Goal: Task Accomplishment & Management: Complete application form

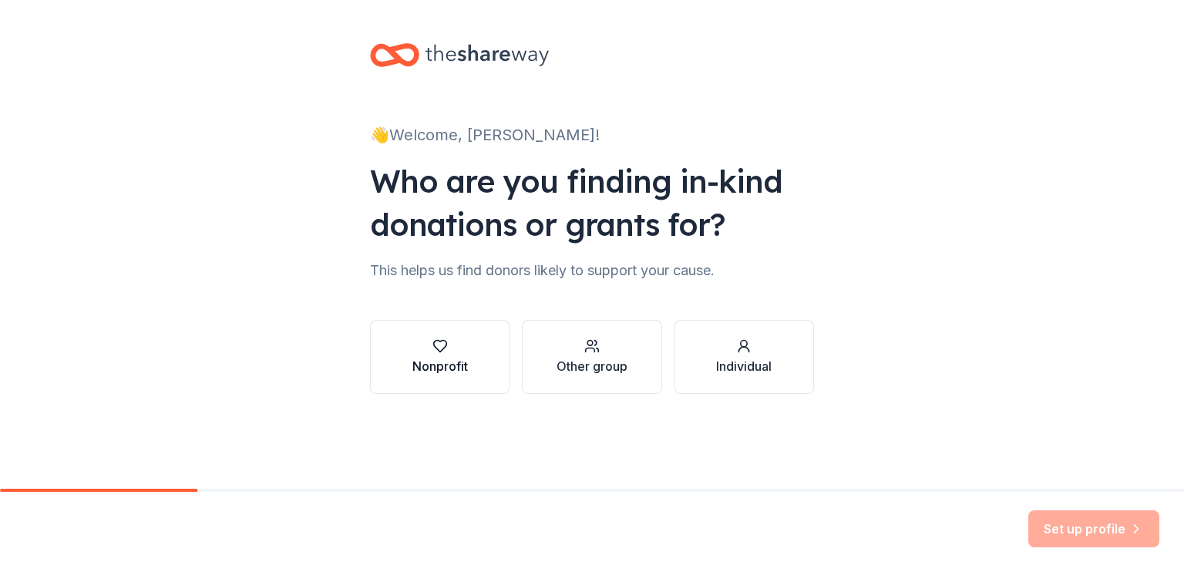
click at [436, 341] on icon "button" at bounding box center [439, 347] width 13 height 12
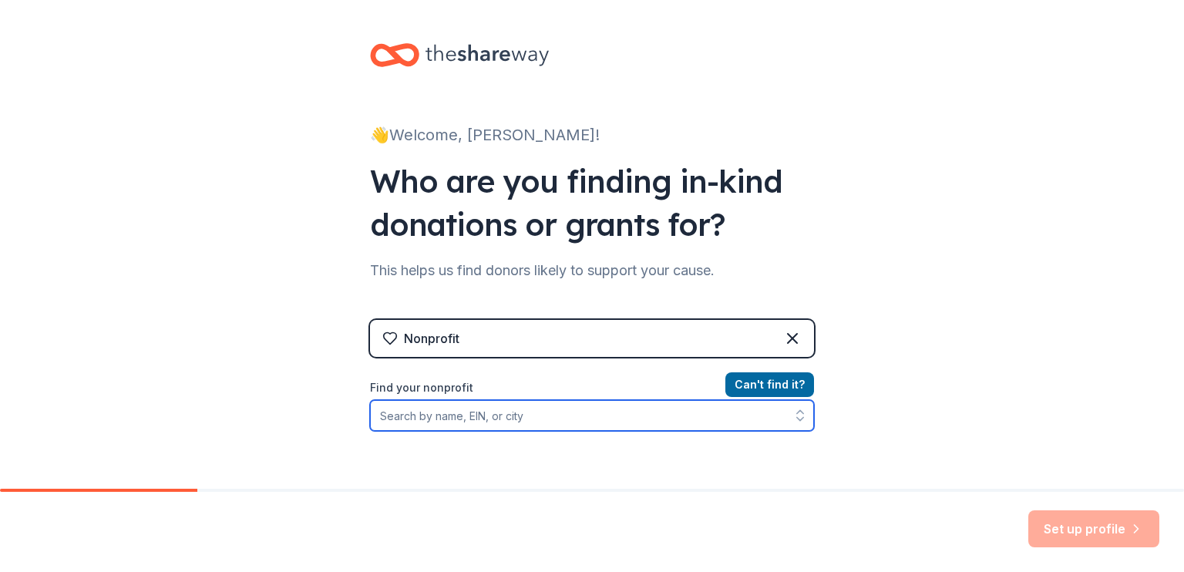
click at [424, 416] on input "Find your nonprofit" at bounding box center [592, 415] width 444 height 31
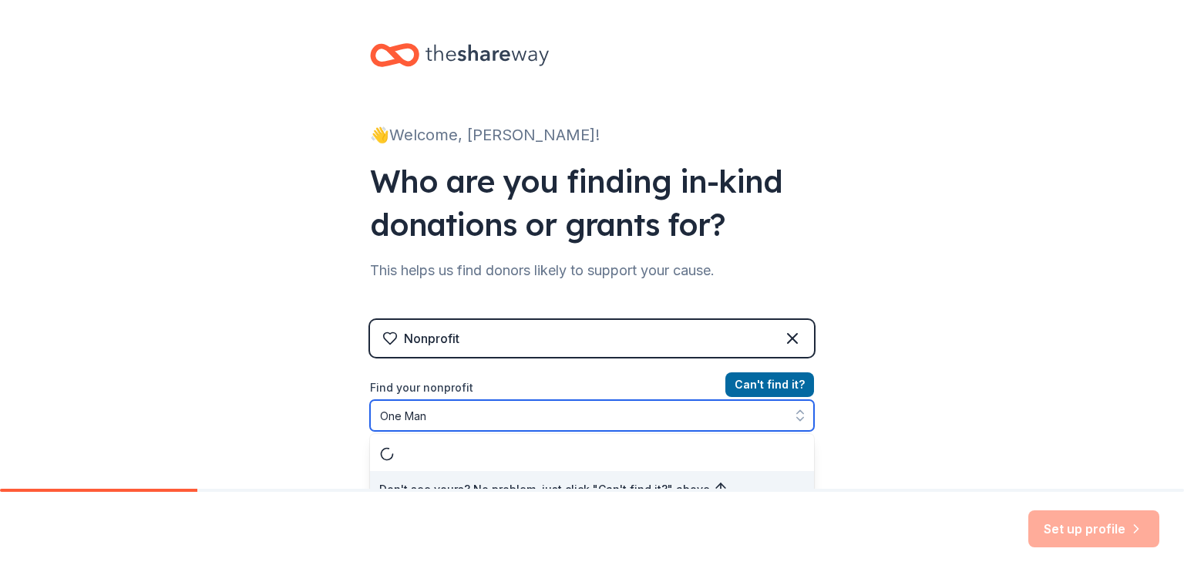
scroll to position [19, 0]
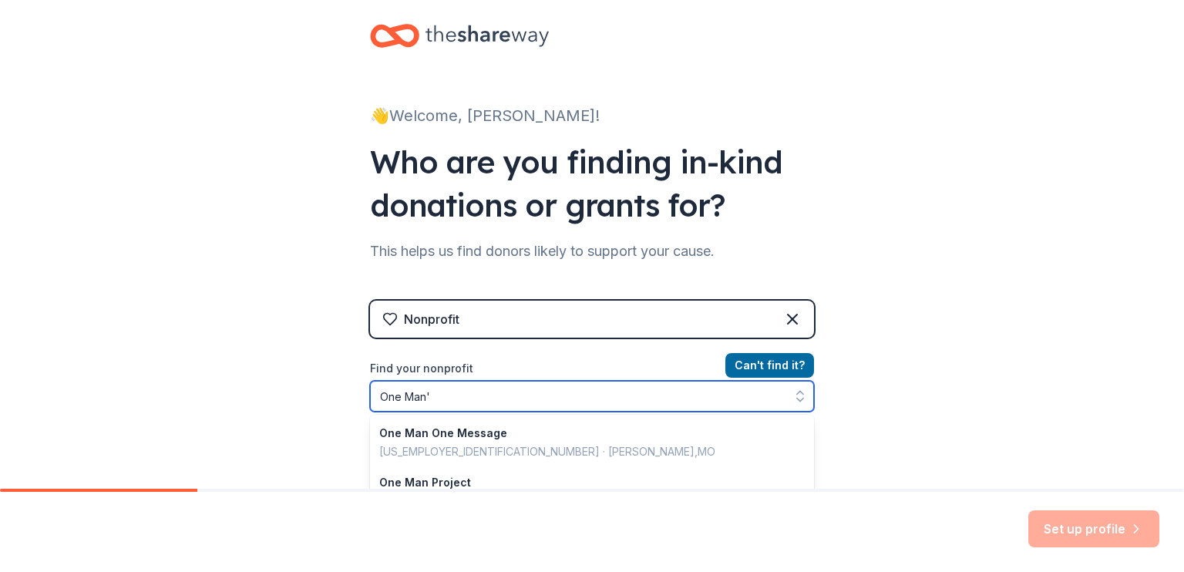
type input "One Man's"
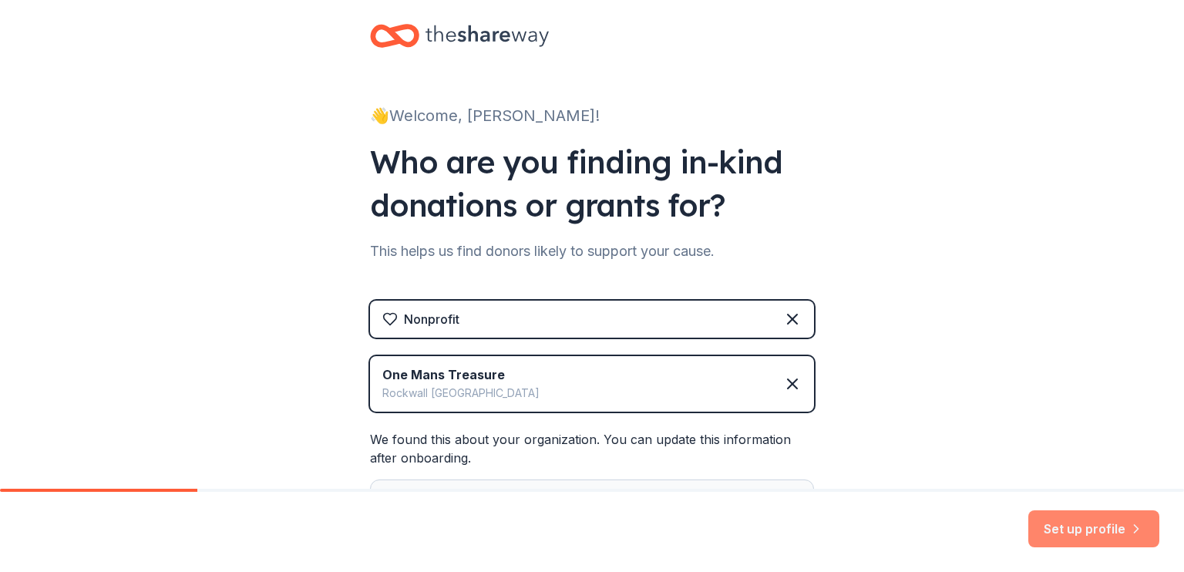
click at [1071, 537] on button "Set up profile" at bounding box center [1094, 528] width 131 height 37
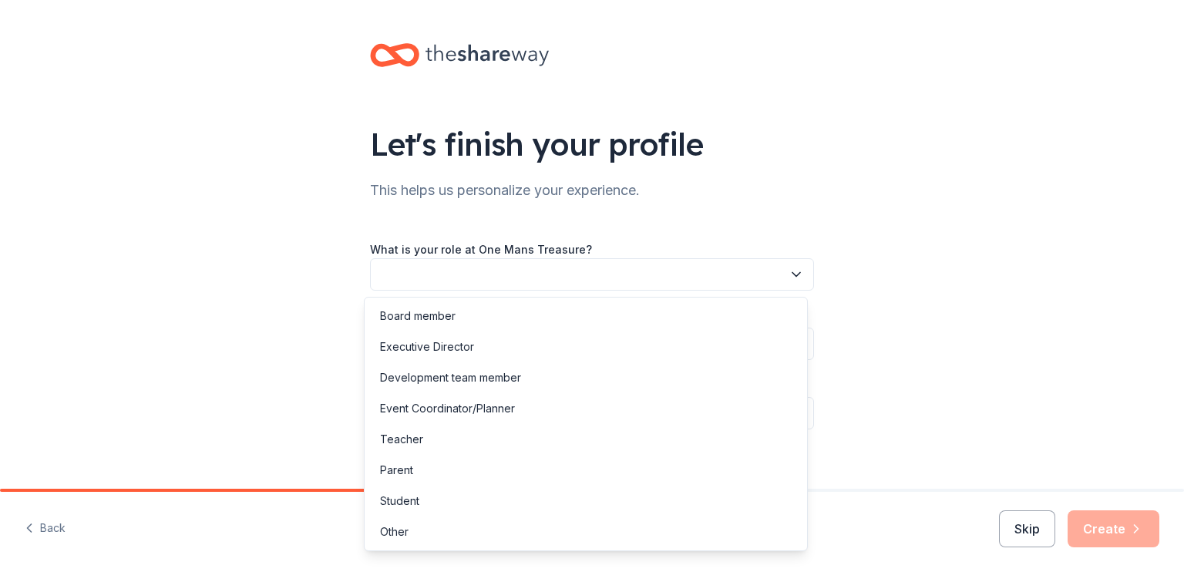
click at [419, 271] on button "button" at bounding box center [592, 274] width 444 height 32
click at [453, 536] on div "Other" at bounding box center [586, 532] width 436 height 31
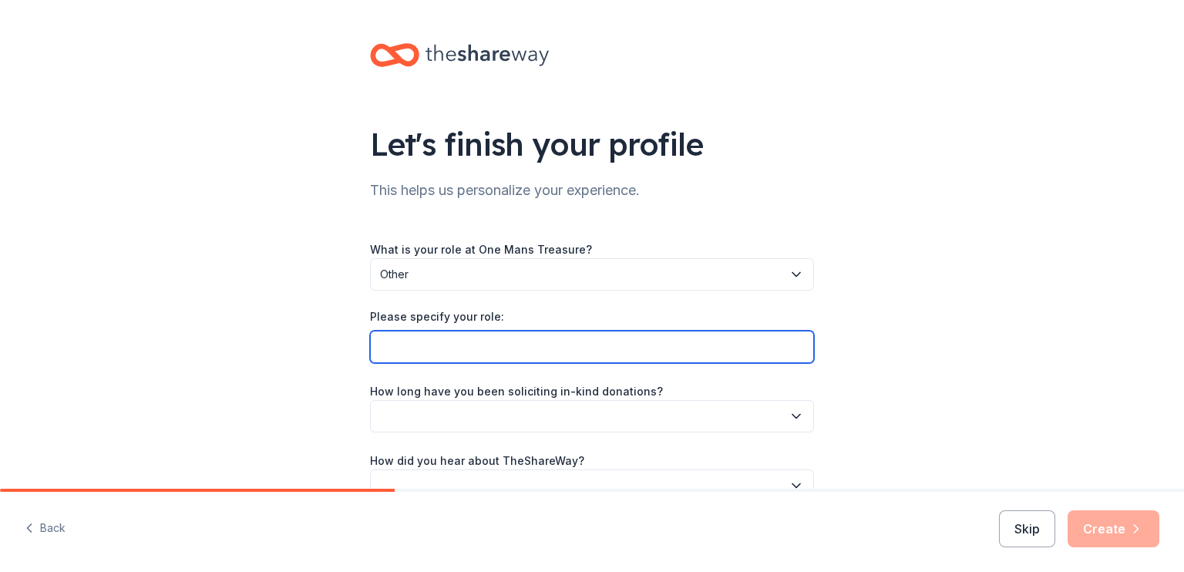
click at [379, 343] on input "Please specify your role:" at bounding box center [592, 347] width 444 height 32
type input "Volunteer Coordinator and Inventory Specialist"
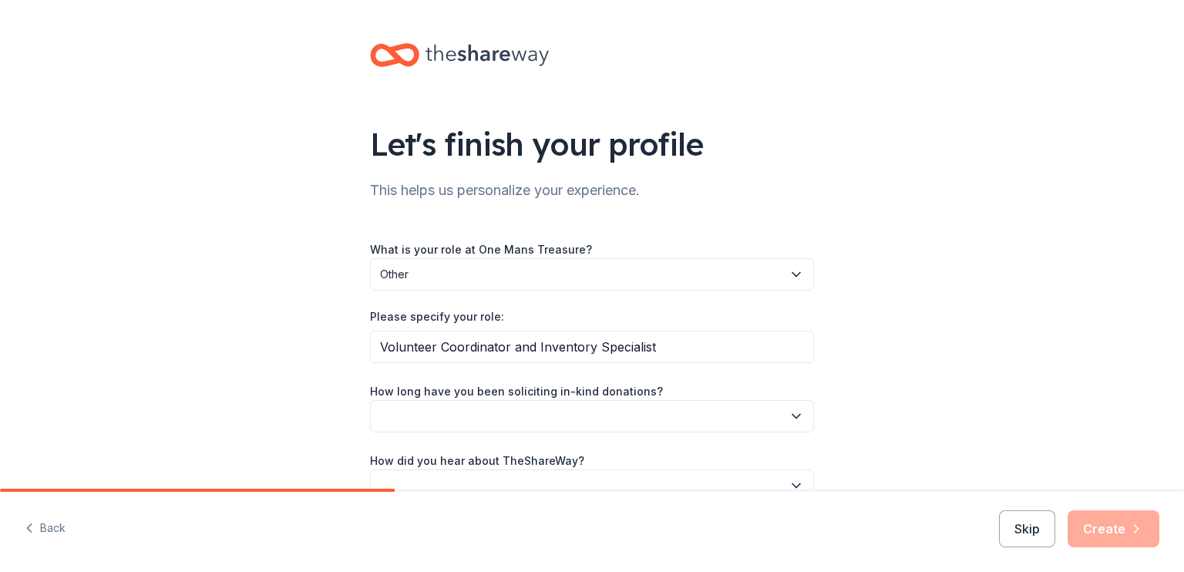
click at [389, 416] on button "button" at bounding box center [592, 416] width 444 height 32
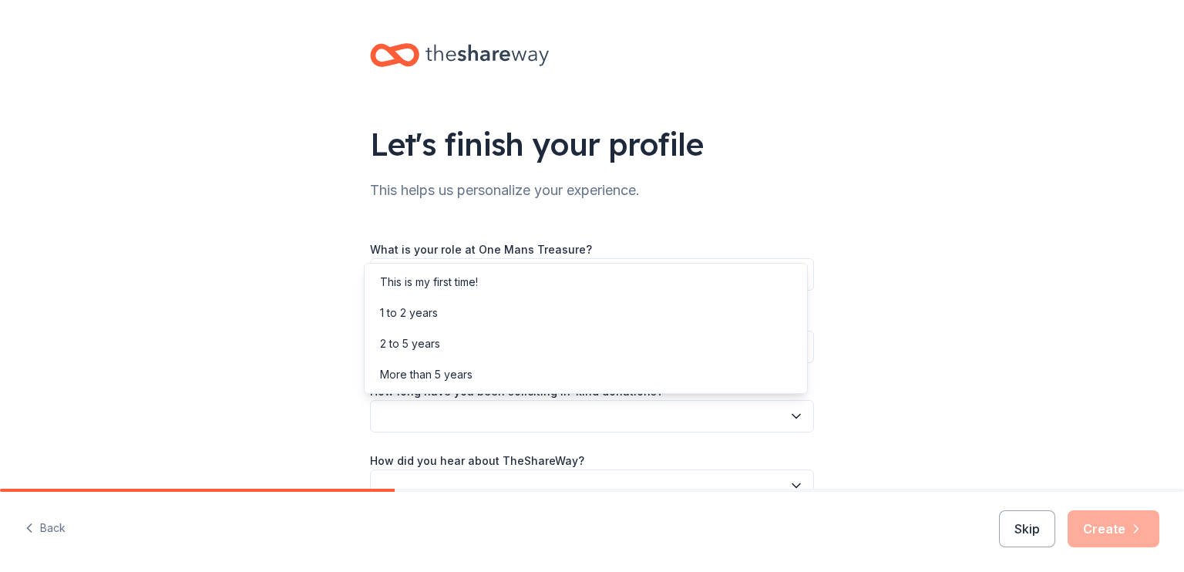
click at [881, 309] on div "Let's finish your profile This helps us personalize your experience. What is yo…" at bounding box center [592, 288] width 1184 height 576
click at [796, 418] on icon "button" at bounding box center [796, 416] width 15 height 15
click at [486, 373] on div "More than 5 years" at bounding box center [586, 374] width 436 height 31
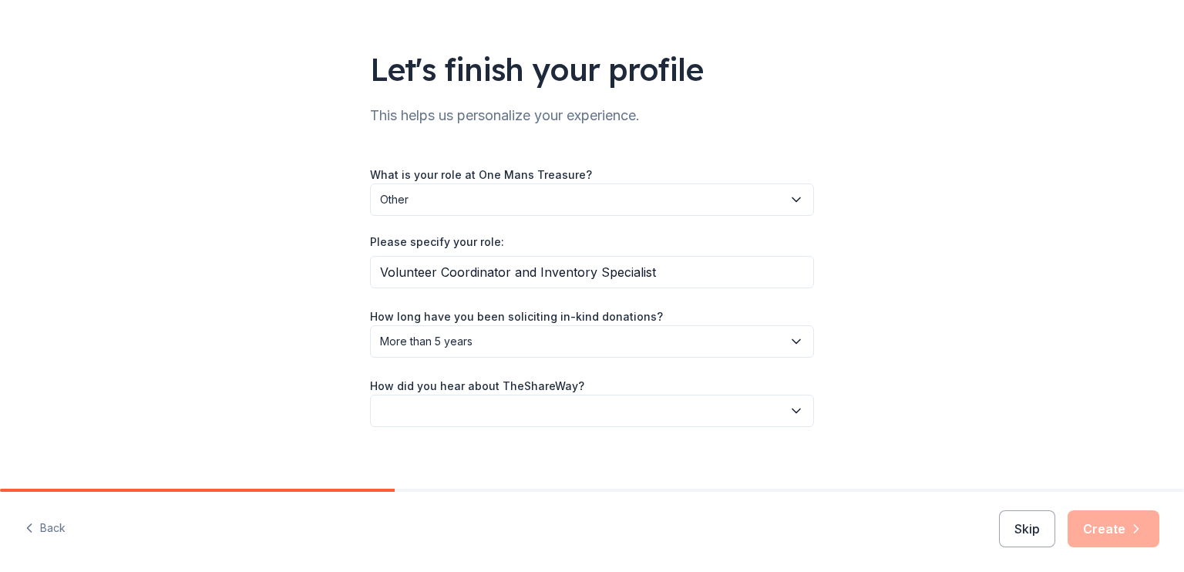
scroll to position [77, 0]
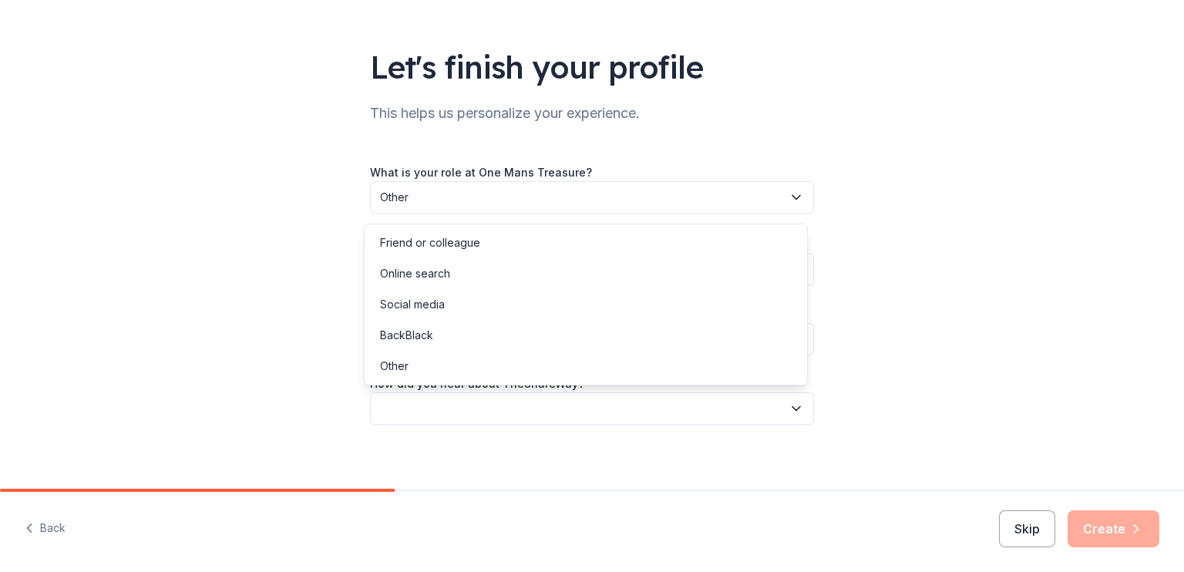
click at [437, 406] on button "button" at bounding box center [592, 408] width 444 height 32
click at [407, 367] on div "Other" at bounding box center [394, 366] width 29 height 19
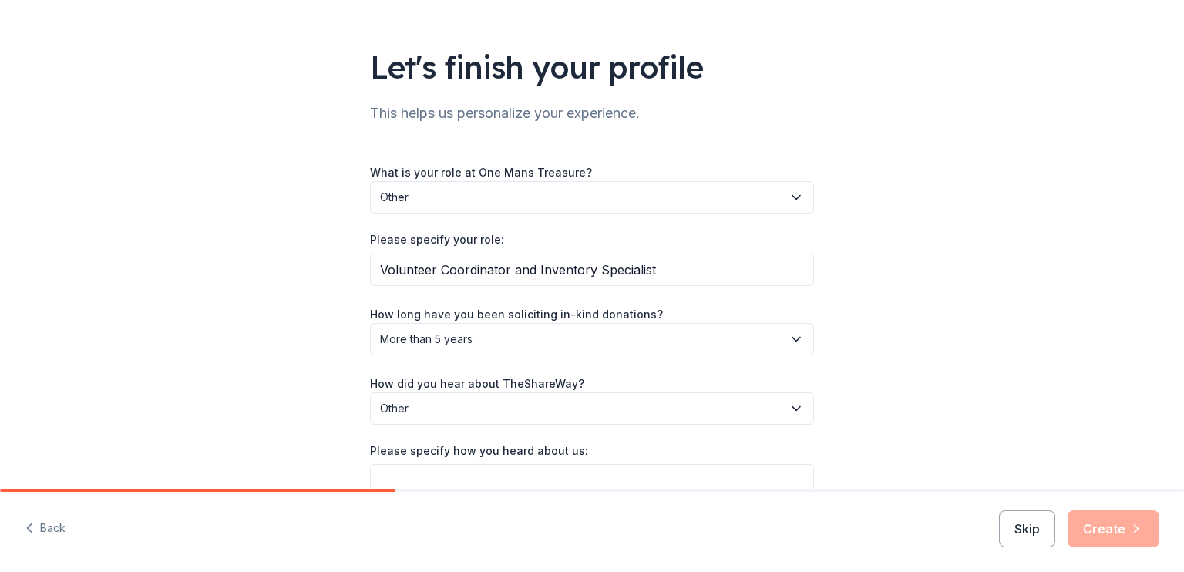
scroll to position [154, 0]
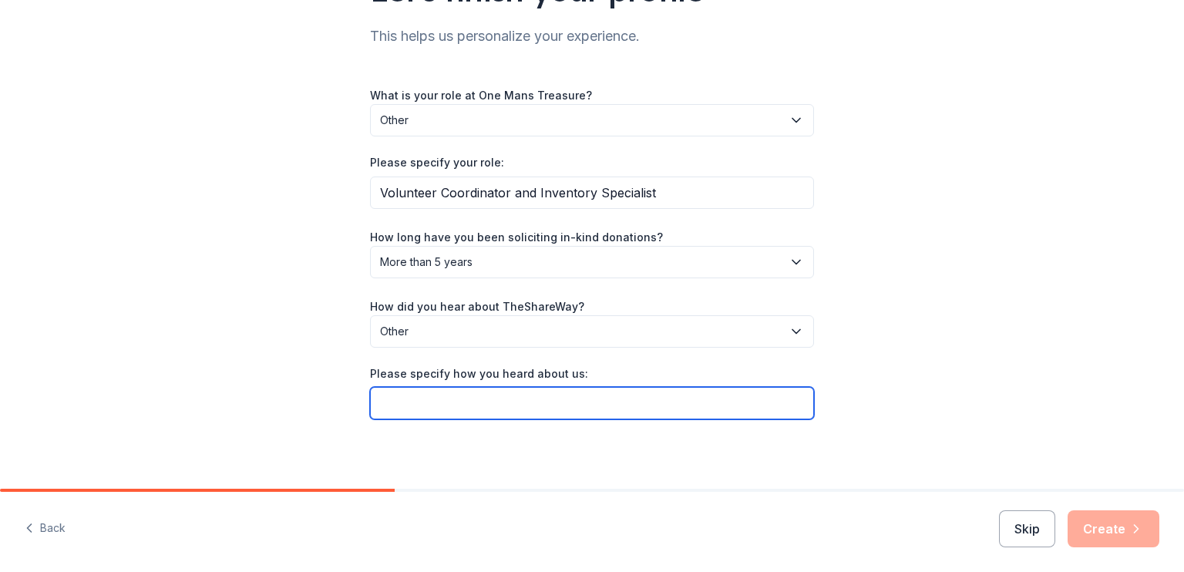
click at [386, 401] on input "Please specify how you heard about us:" at bounding box center [592, 403] width 444 height 32
type input "Nike donation page"
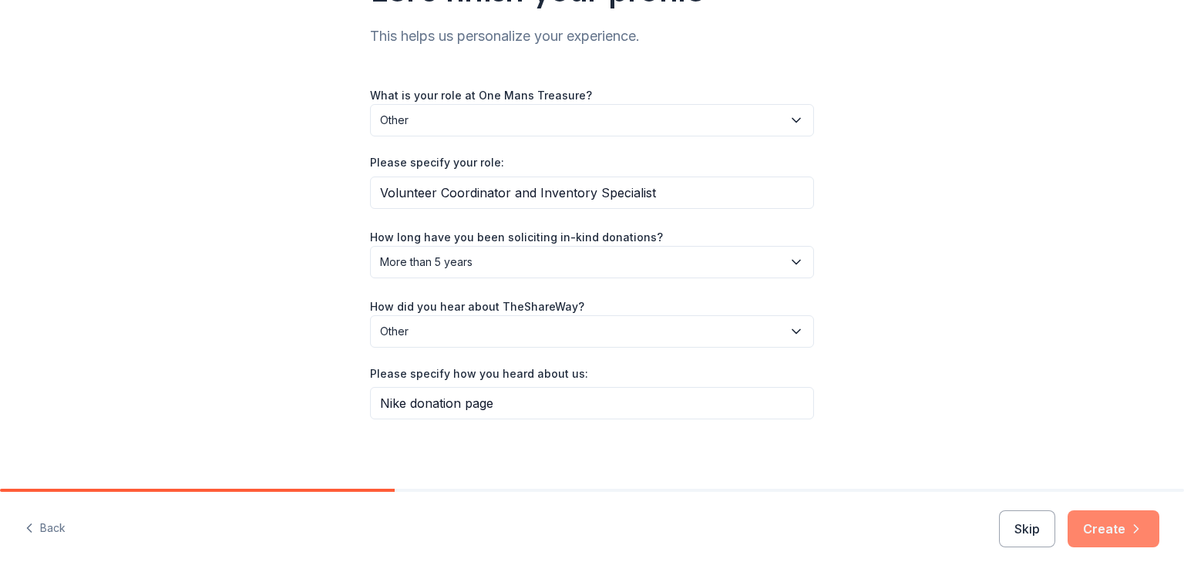
click at [1129, 531] on icon "button" at bounding box center [1136, 528] width 15 height 15
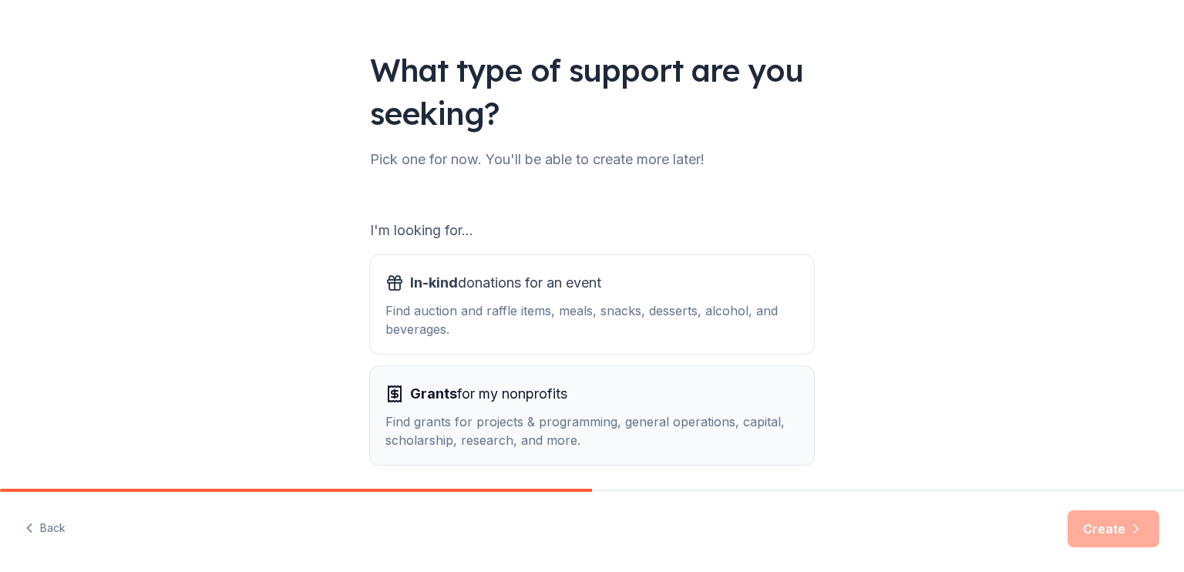
scroll to position [77, 0]
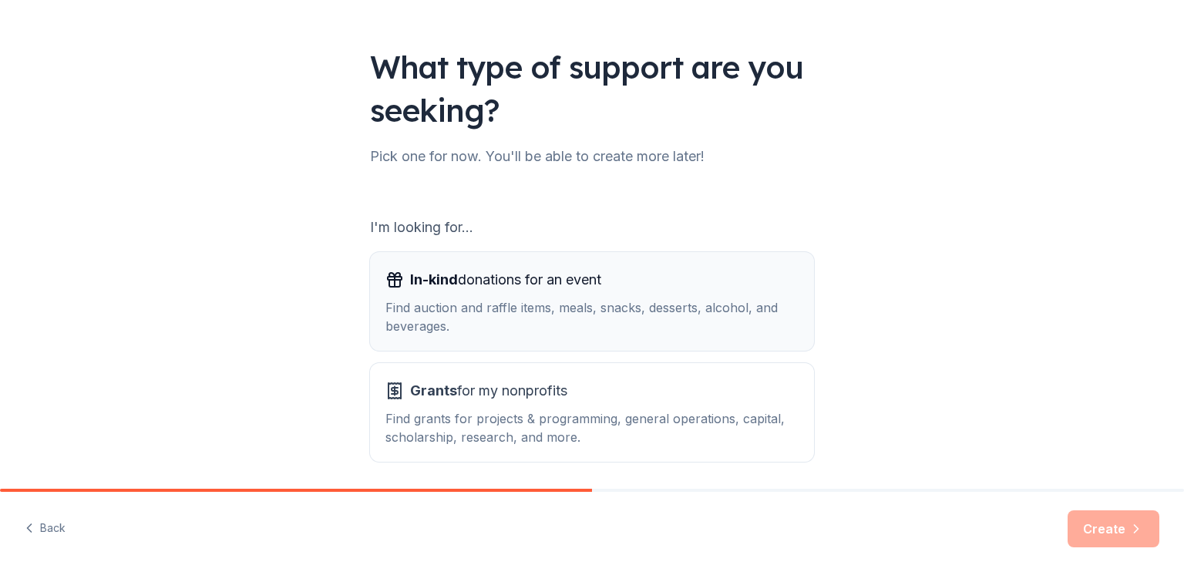
click at [638, 318] on div "Find auction and raffle items, meals, snacks, desserts, alcohol, and beverages." at bounding box center [592, 316] width 413 height 37
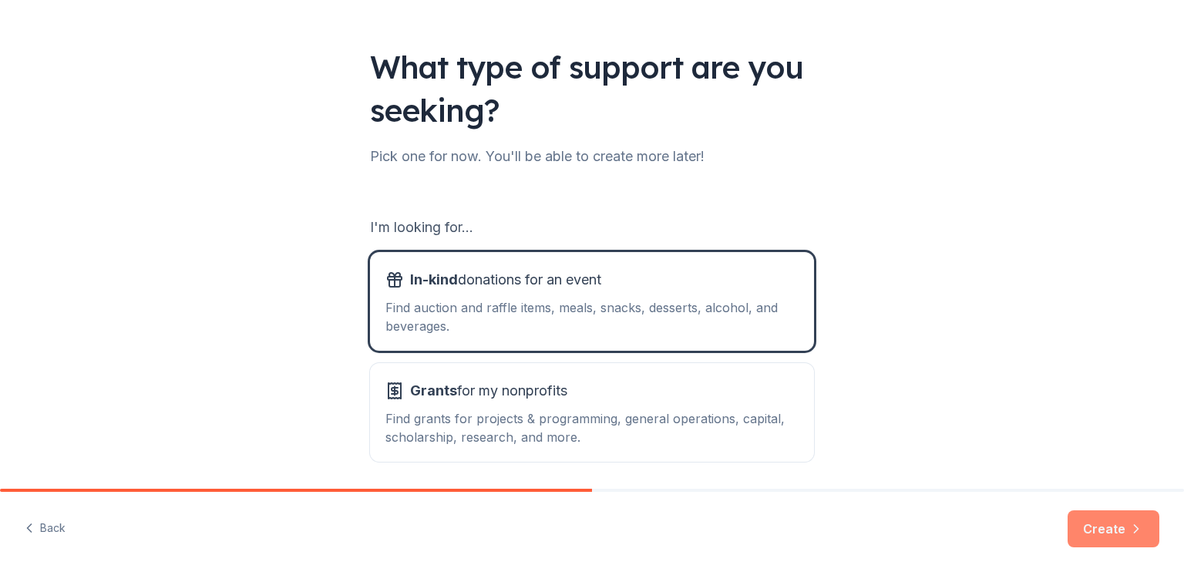
click at [1110, 531] on button "Create" at bounding box center [1114, 528] width 92 height 37
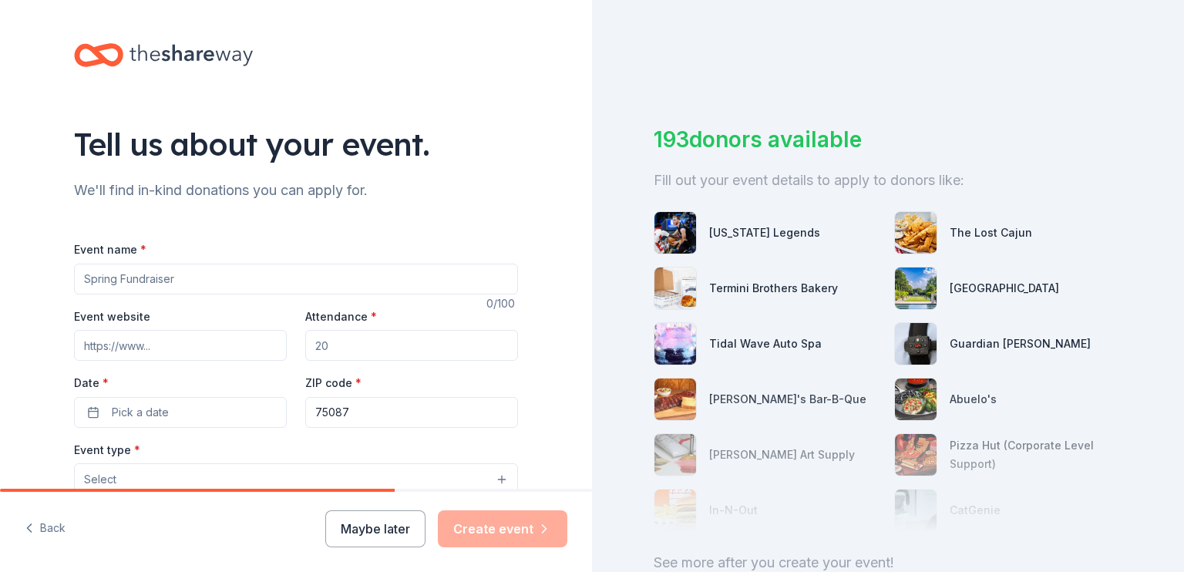
click at [193, 285] on input "Event name *" at bounding box center [296, 279] width 444 height 31
click at [193, 278] on input "Event name *" at bounding box center [296, 279] width 444 height 31
drag, startPoint x: 193, startPoint y: 278, endPoint x: 87, endPoint y: 264, distance: 106.4
click at [87, 264] on input "Event name *" at bounding box center [296, 279] width 444 height 31
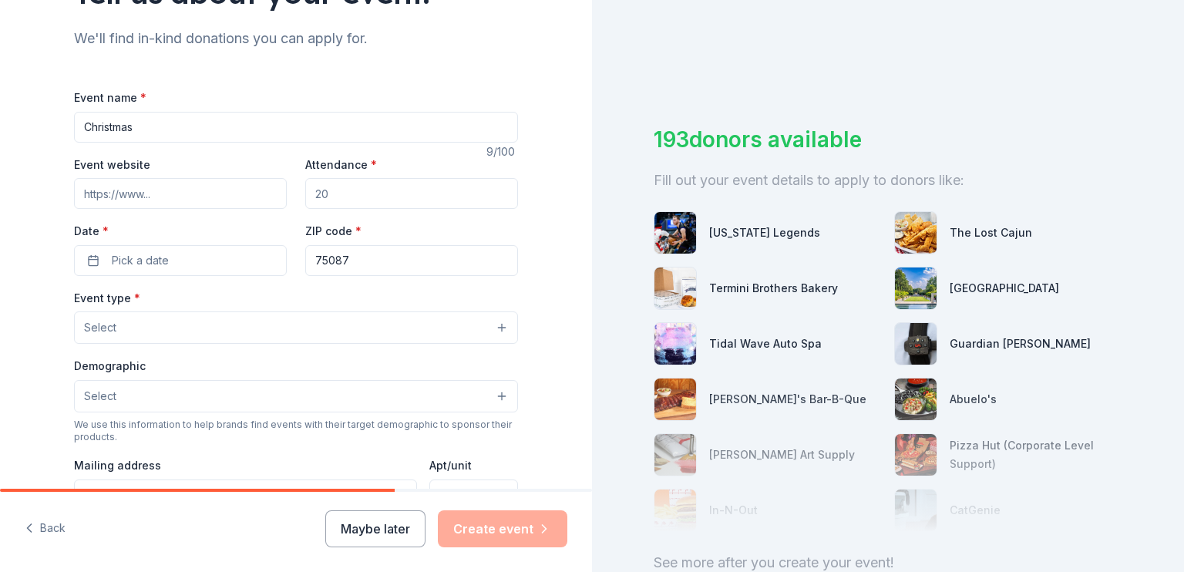
scroll to position [154, 0]
type input "Christmas"
click at [159, 195] on input "Event website" at bounding box center [180, 191] width 213 height 31
click at [165, 194] on input "Event website" at bounding box center [180, 191] width 213 height 31
click at [138, 187] on input "Event website" at bounding box center [180, 191] width 213 height 31
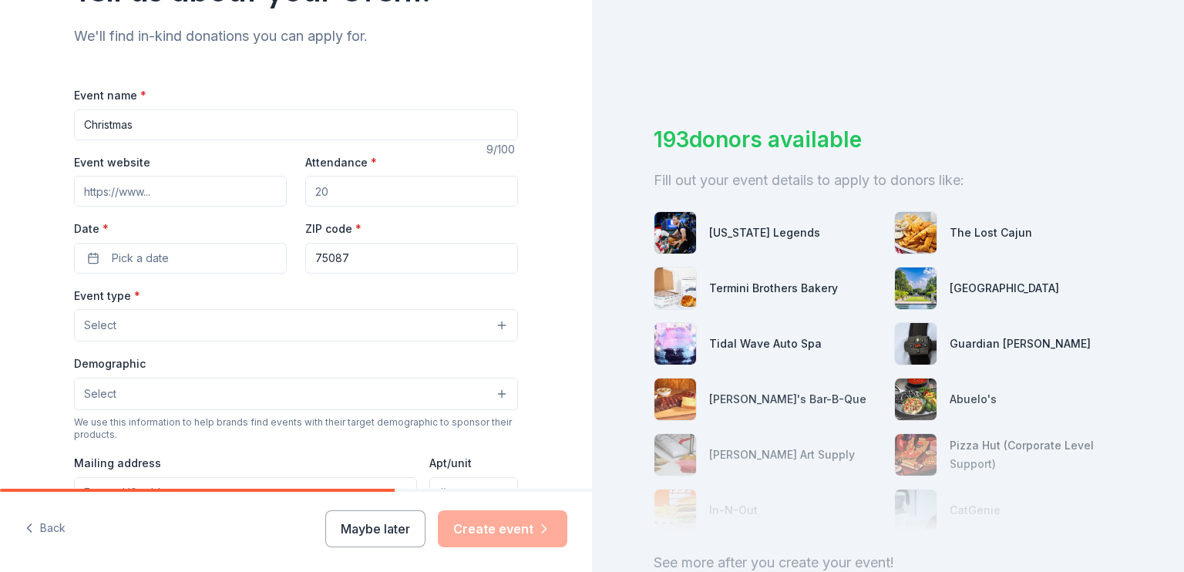
click at [150, 191] on input "Event website" at bounding box center [180, 191] width 213 height 31
drag, startPoint x: 109, startPoint y: 194, endPoint x: 69, endPoint y: 190, distance: 41.1
click at [74, 190] on input "[URL][DOMAIN_NAME]" at bounding box center [180, 191] width 213 height 31
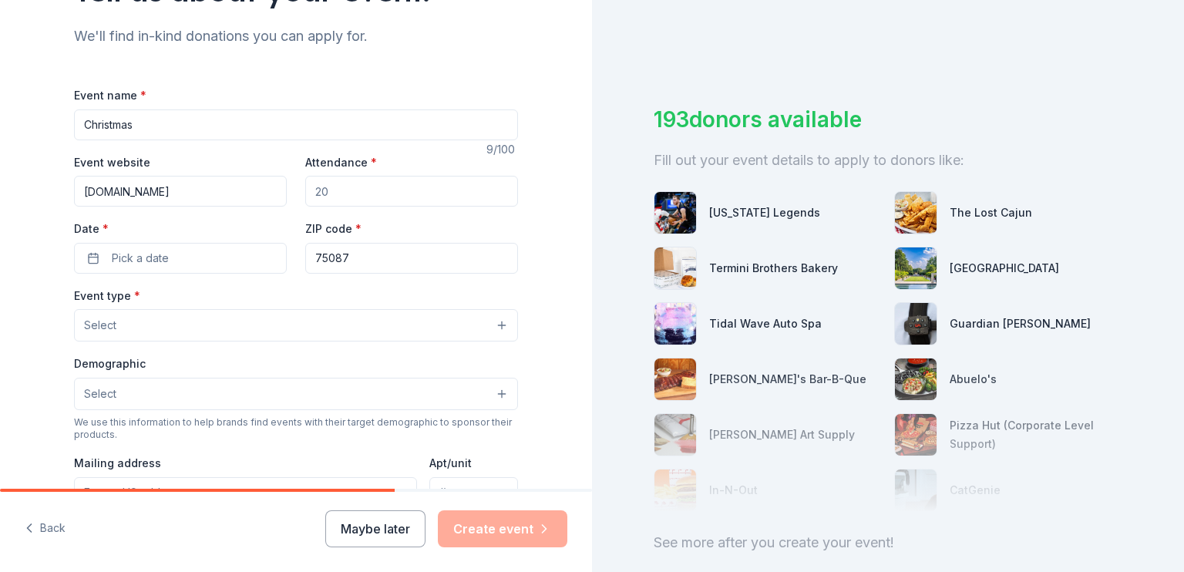
scroll to position [0, 0]
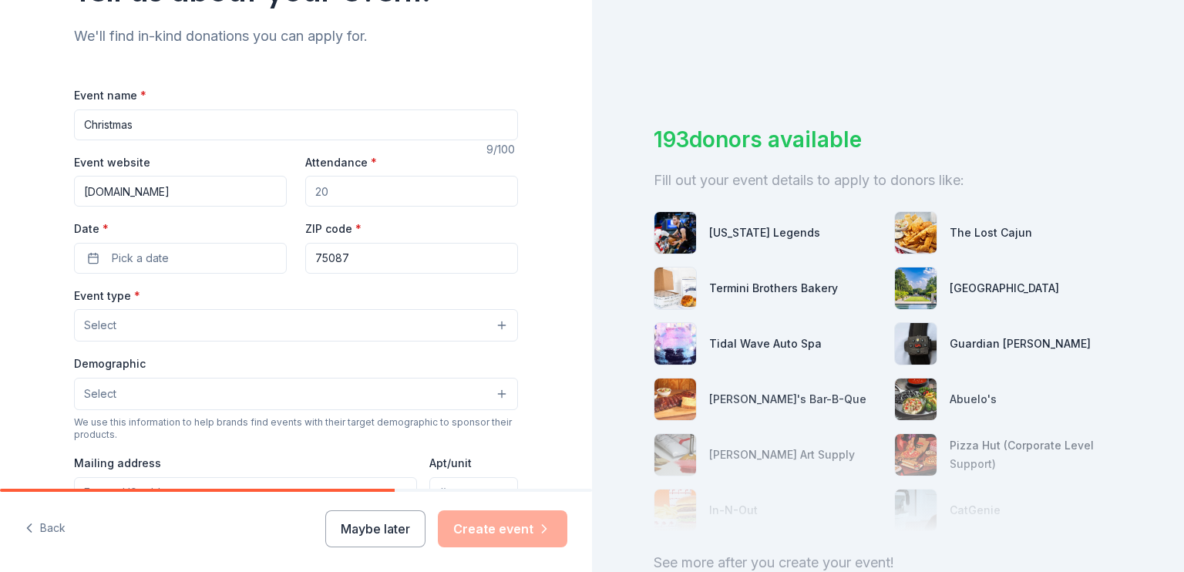
type input "[DOMAIN_NAME]"
click at [332, 193] on input "Attendance *" at bounding box center [411, 191] width 213 height 31
drag, startPoint x: 332, startPoint y: 193, endPoint x: 305, endPoint y: 194, distance: 27.0
click at [305, 195] on input "Attendance *" at bounding box center [411, 191] width 213 height 31
click at [320, 189] on input "Attendance *" at bounding box center [411, 191] width 213 height 31
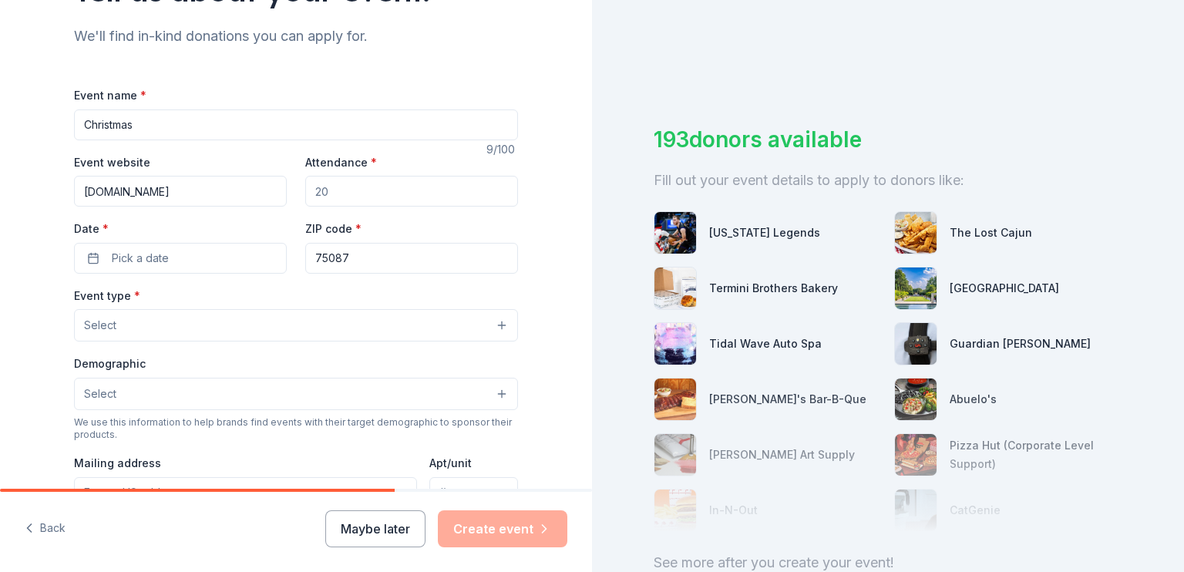
drag, startPoint x: 147, startPoint y: 125, endPoint x: 49, endPoint y: 126, distance: 97.9
click at [49, 126] on div "Tell us about your event. We'll find in-kind donations you can apply for. Event…" at bounding box center [295, 359] width 493 height 1026
type input "Golf Tournament"
click at [333, 198] on input "Attendance *" at bounding box center [411, 191] width 213 height 31
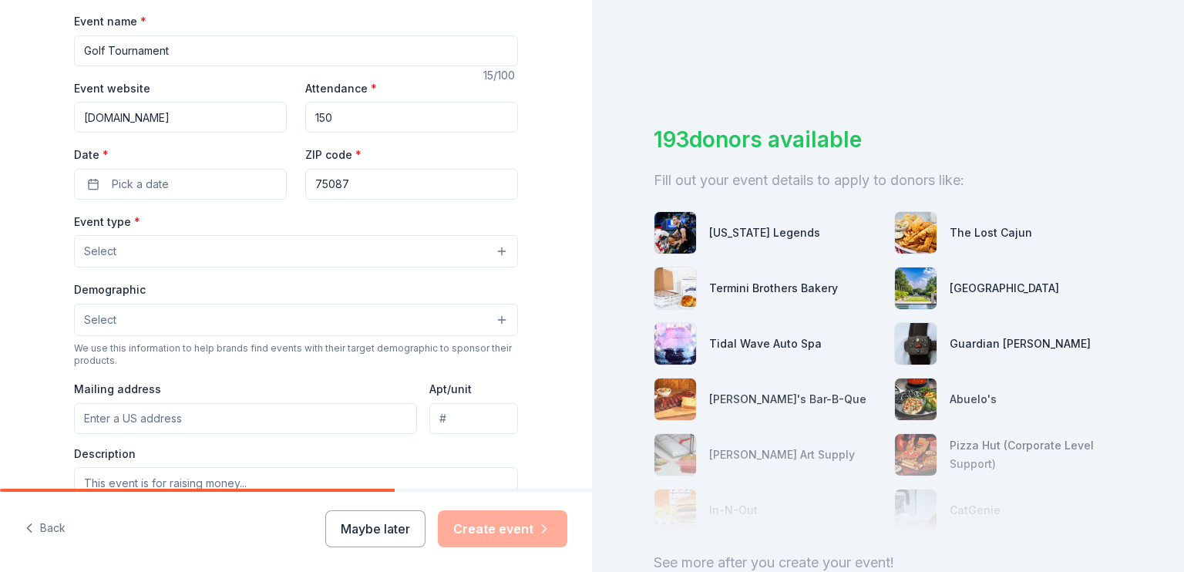
scroll to position [231, 0]
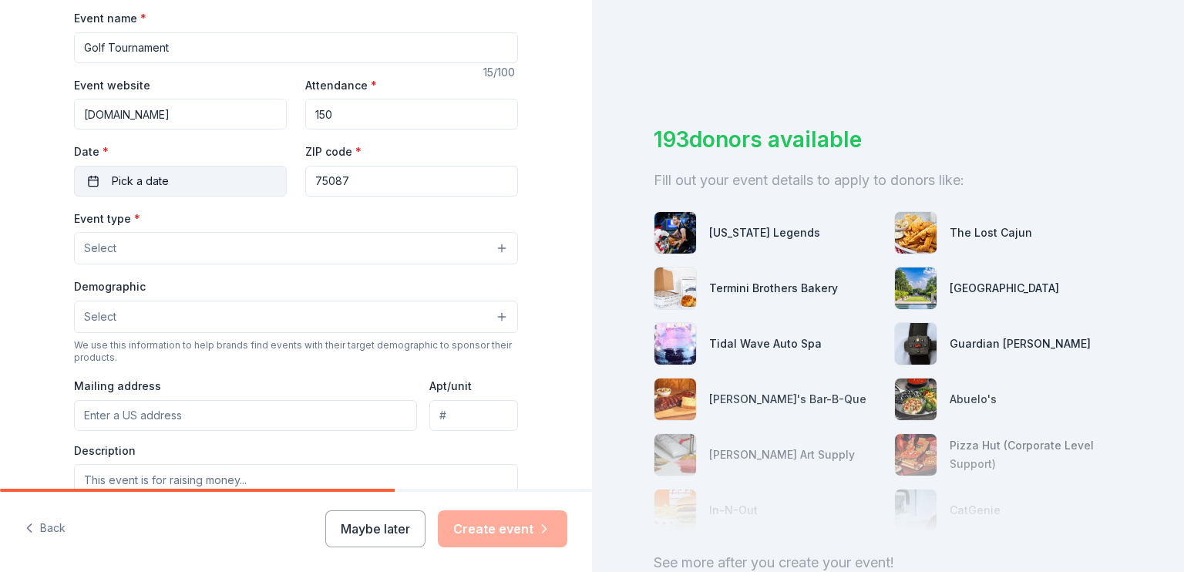
type input "150"
click at [137, 183] on span "Pick a date" at bounding box center [140, 181] width 57 height 19
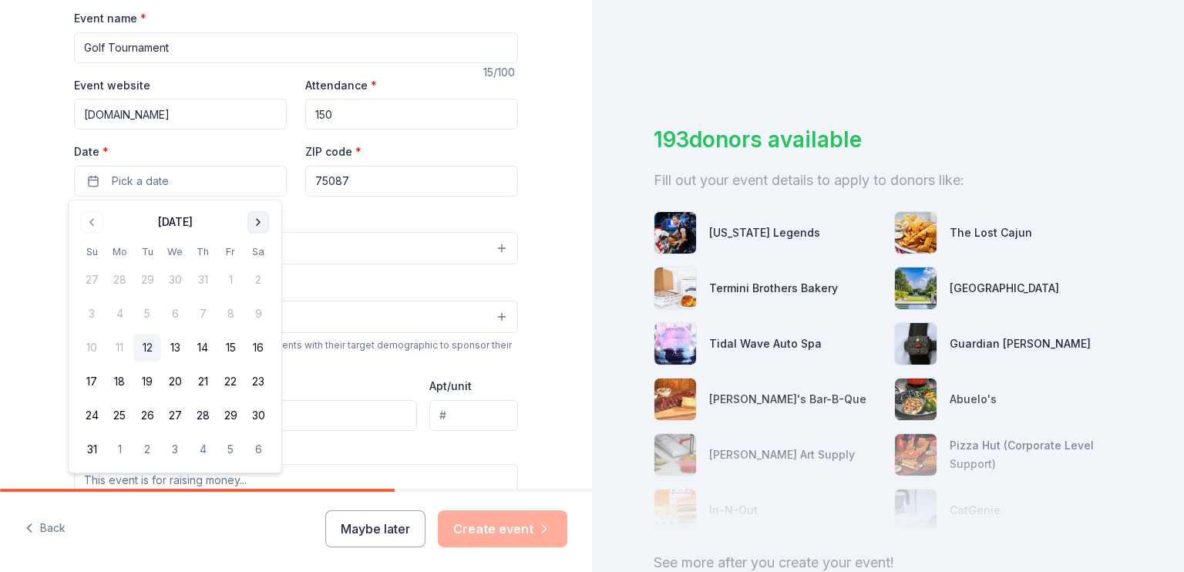
click at [258, 223] on button "Go to next month" at bounding box center [259, 222] width 22 height 22
click at [150, 346] on button "14" at bounding box center [147, 348] width 28 height 28
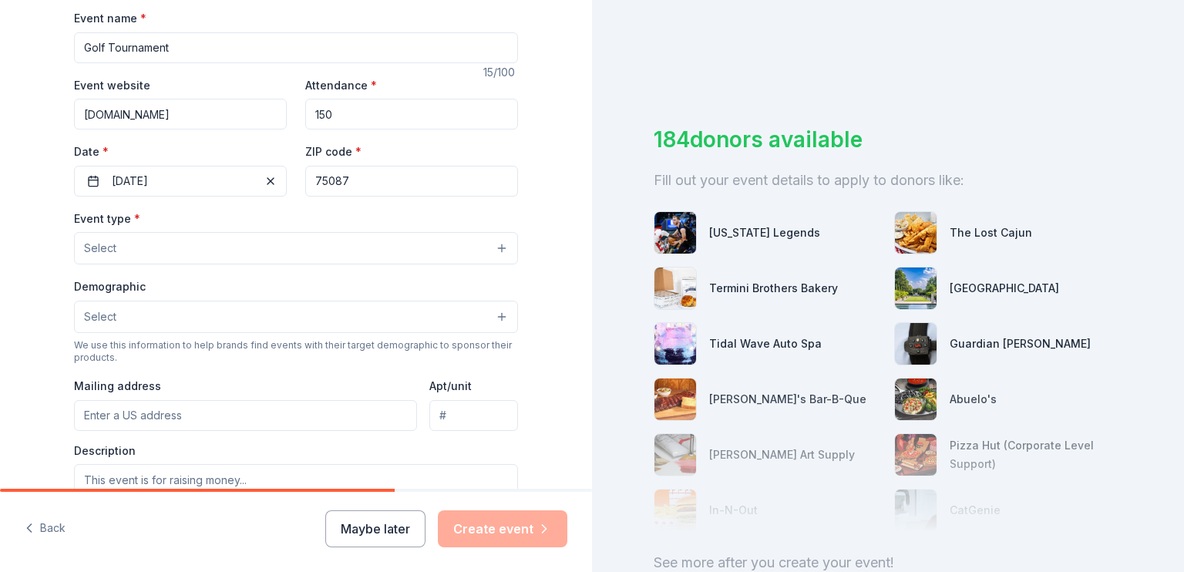
drag, startPoint x: 355, startPoint y: 184, endPoint x: 297, endPoint y: 182, distance: 57.9
click at [305, 182] on input "75087" at bounding box center [411, 181] width 213 height 31
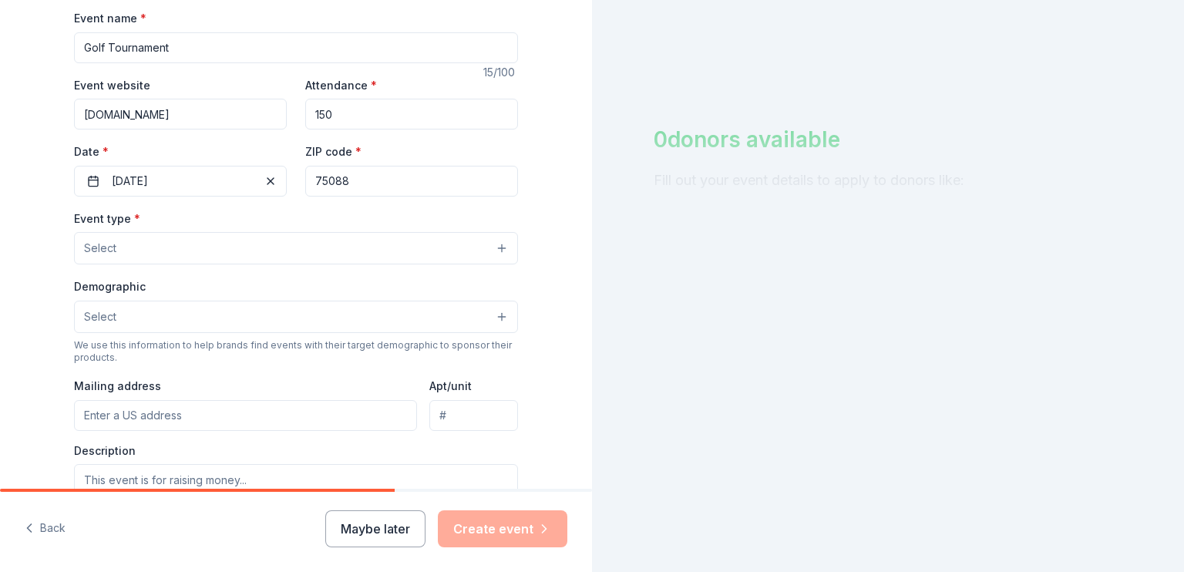
type input "75088"
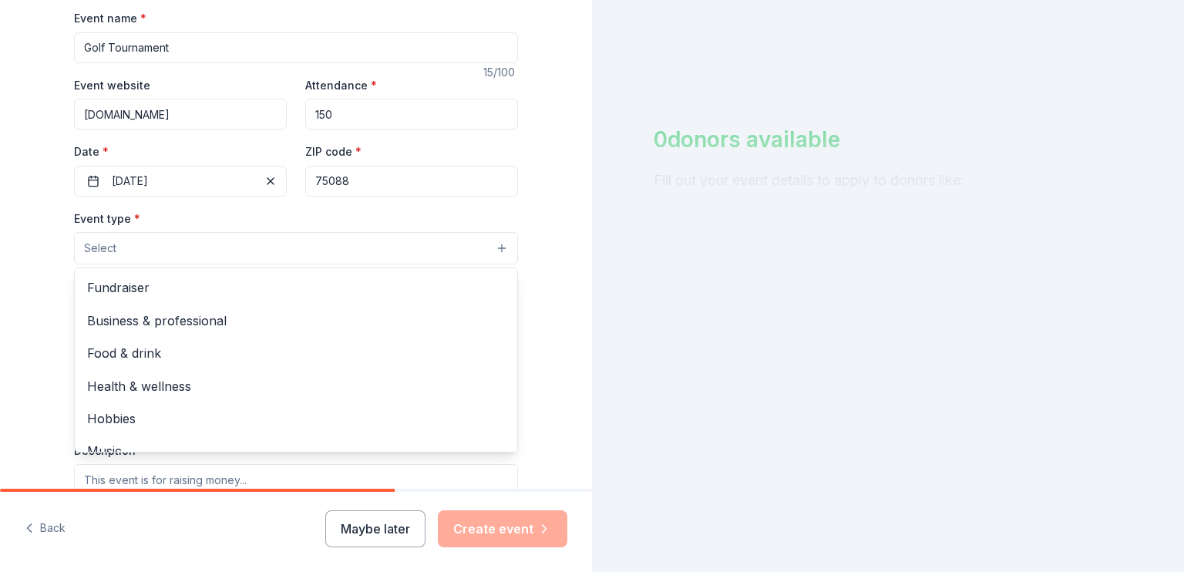
click at [157, 250] on button "Select" at bounding box center [296, 248] width 444 height 32
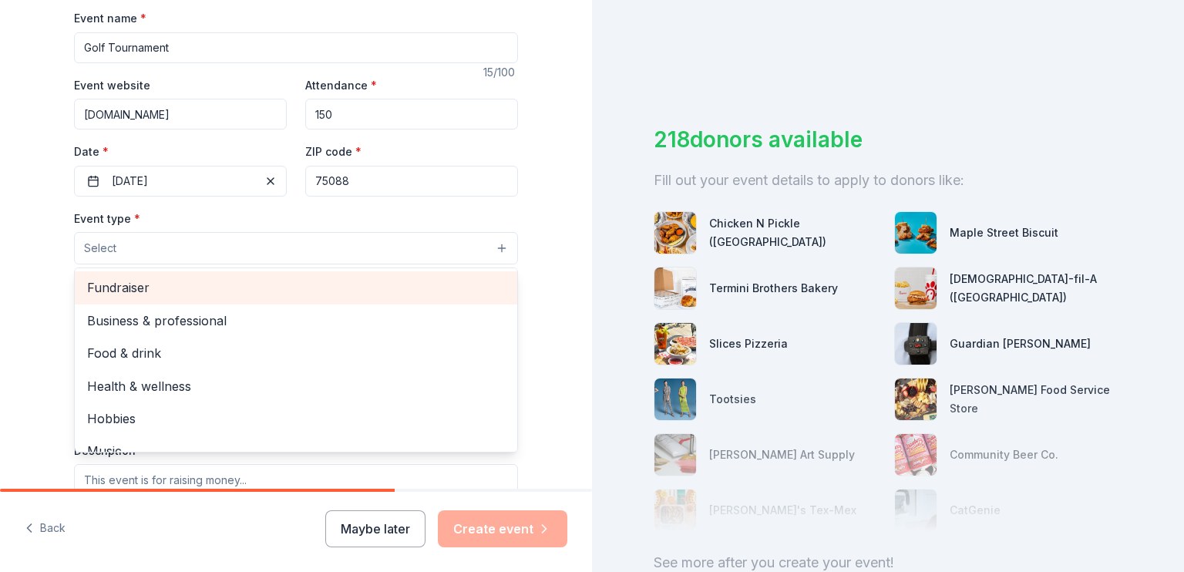
click at [142, 291] on span "Fundraiser" at bounding box center [296, 288] width 418 height 20
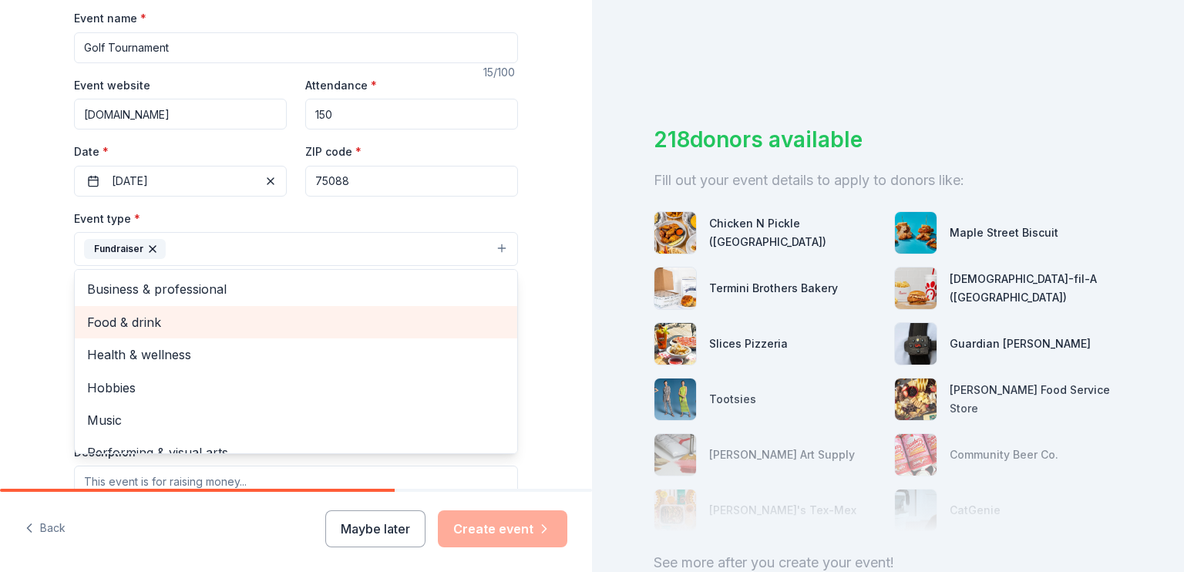
scroll to position [19, 0]
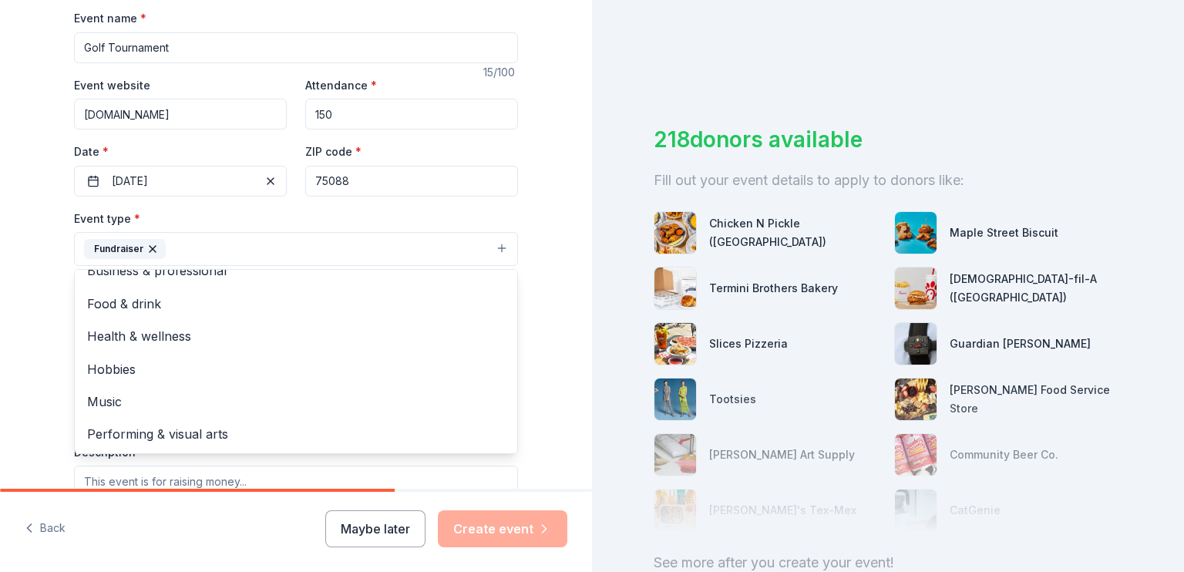
click at [542, 193] on div "Tell us about your event. We'll find in-kind donations you can apply for. Event…" at bounding box center [296, 283] width 592 height 1028
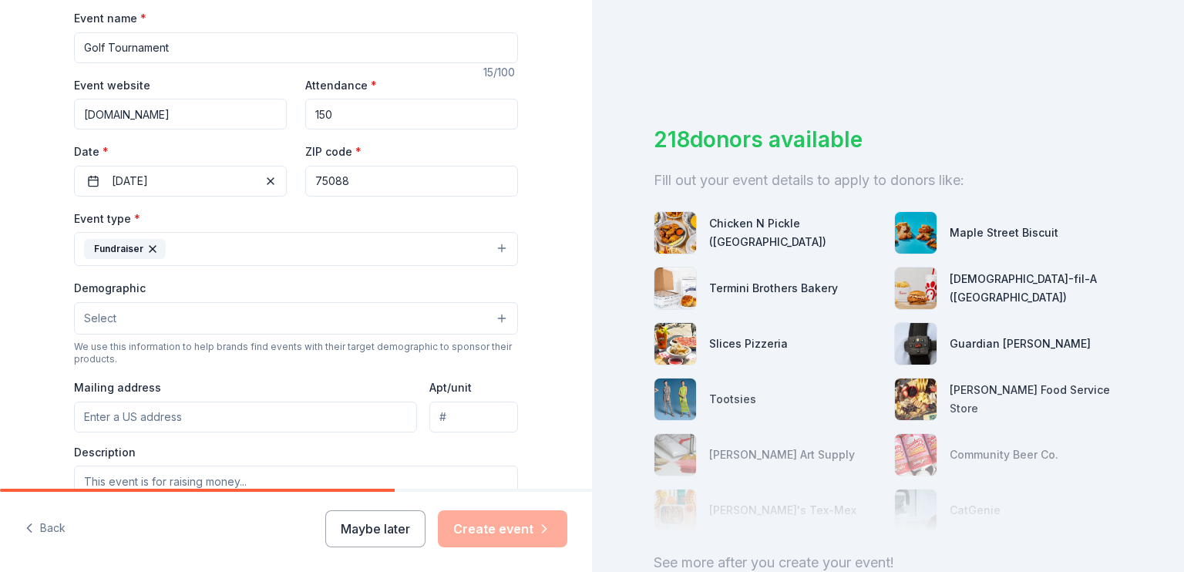
click at [493, 317] on button "Select" at bounding box center [296, 318] width 444 height 32
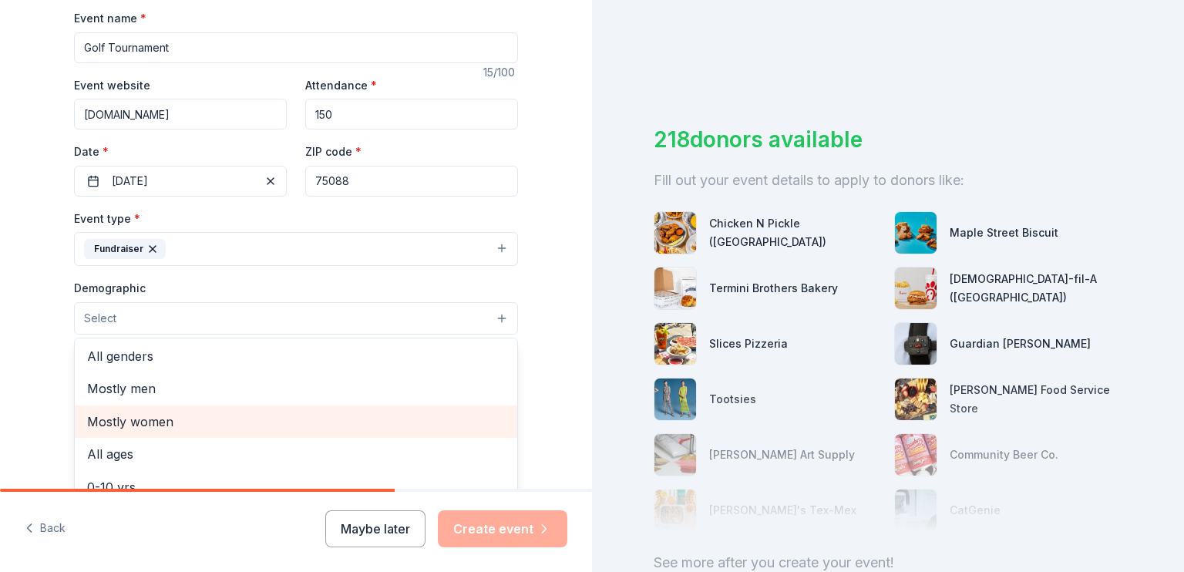
scroll to position [0, 0]
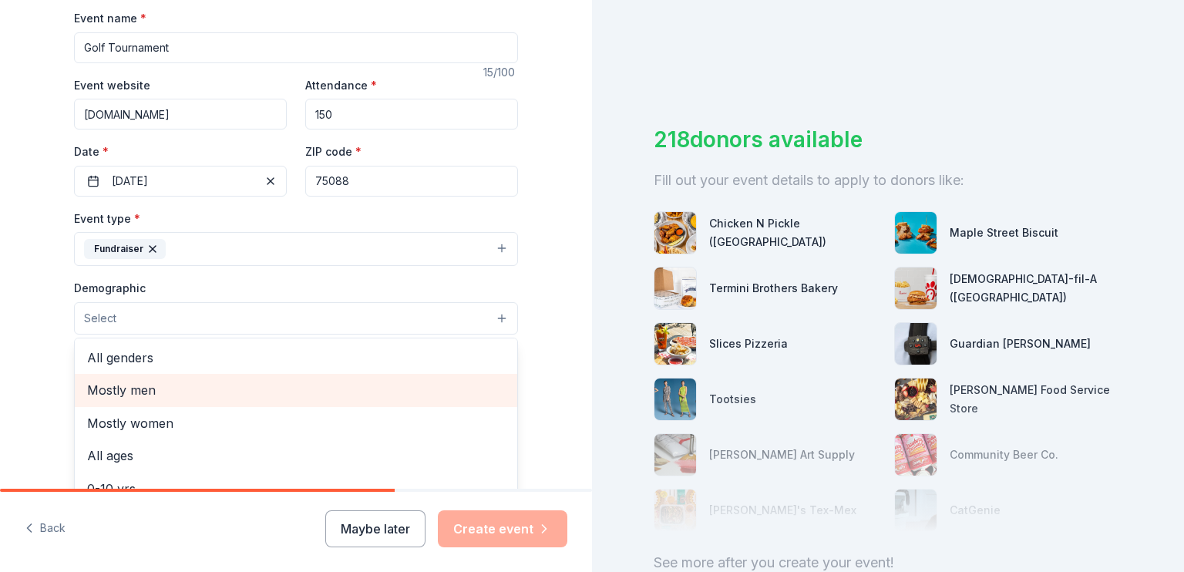
click at [170, 393] on span "Mostly men" at bounding box center [296, 390] width 418 height 20
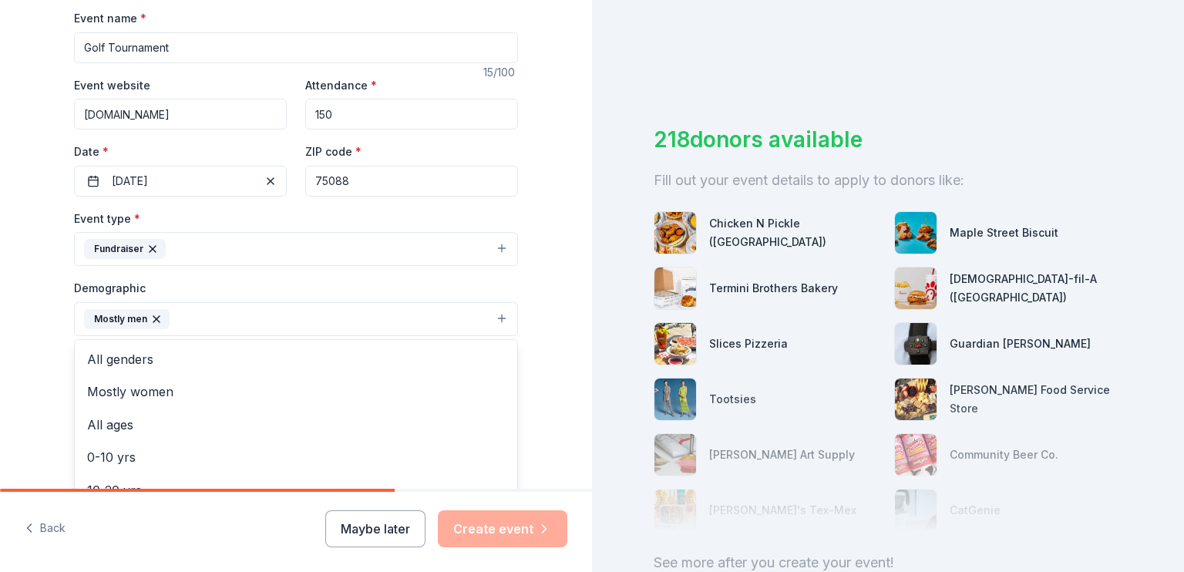
click at [558, 388] on div "Tell us about your event. We'll find in-kind donations you can apply for. Event…" at bounding box center [296, 283] width 592 height 1029
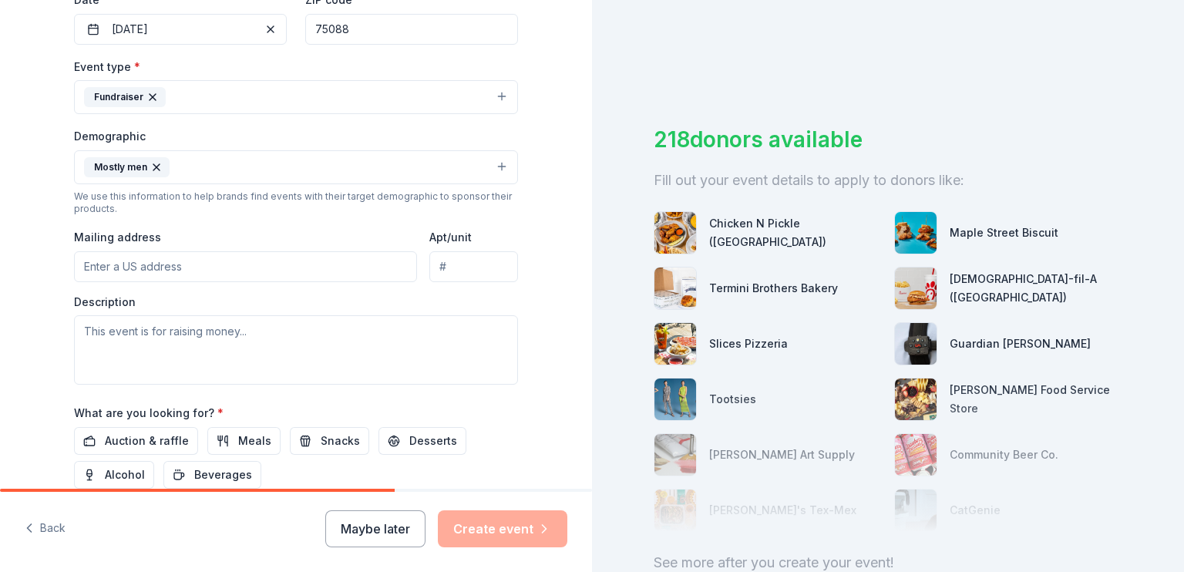
scroll to position [386, 0]
click at [99, 261] on input "Mailing address" at bounding box center [245, 264] width 343 height 31
type input "519 E I-30"
type input "#211"
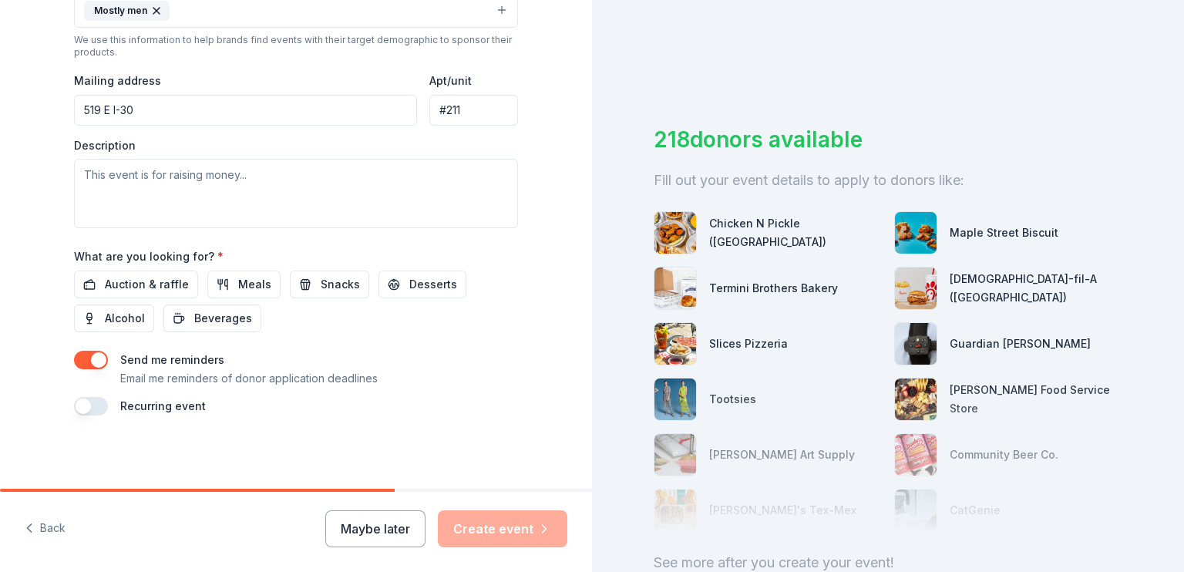
scroll to position [540, 0]
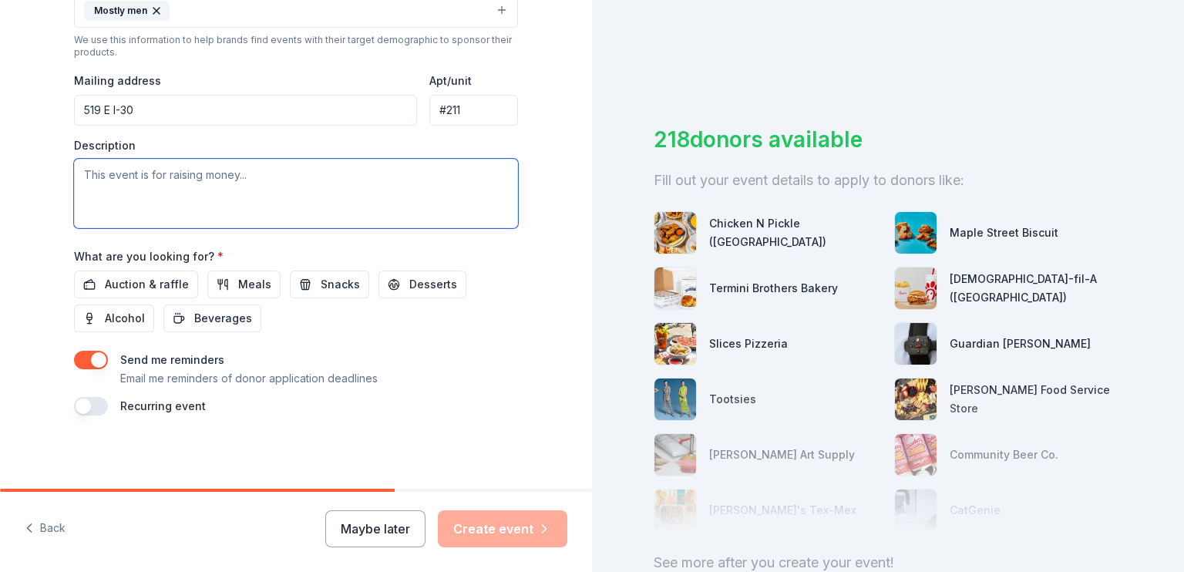
drag, startPoint x: 75, startPoint y: 170, endPoint x: 298, endPoint y: 170, distance: 223.6
click at [298, 170] on textarea at bounding box center [296, 193] width 444 height 69
drag, startPoint x: 284, startPoint y: 181, endPoint x: 119, endPoint y: 174, distance: 165.1
click at [113, 173] on textarea at bounding box center [296, 193] width 444 height 69
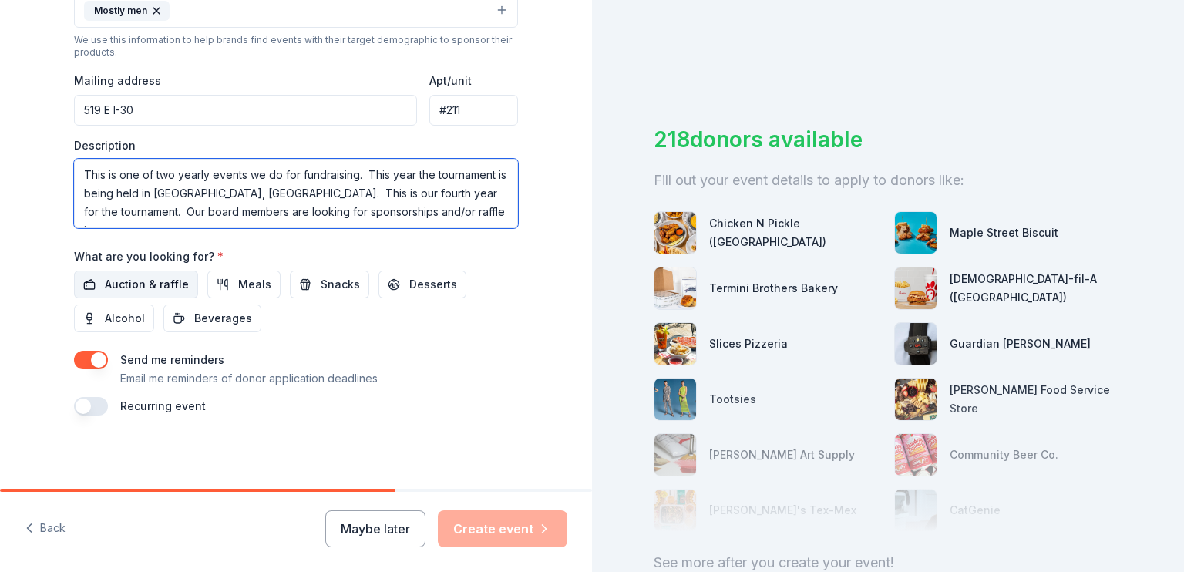
type textarea "This is one of two yearly events we do for fundraising. This year the tournamen…"
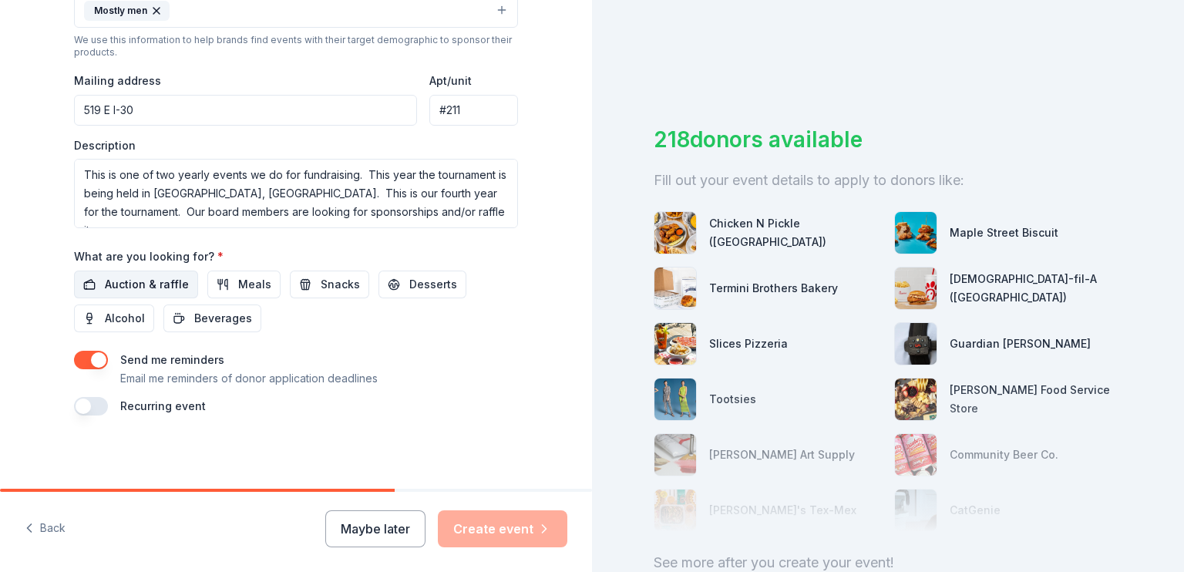
click at [126, 281] on span "Auction & raffle" at bounding box center [147, 284] width 84 height 19
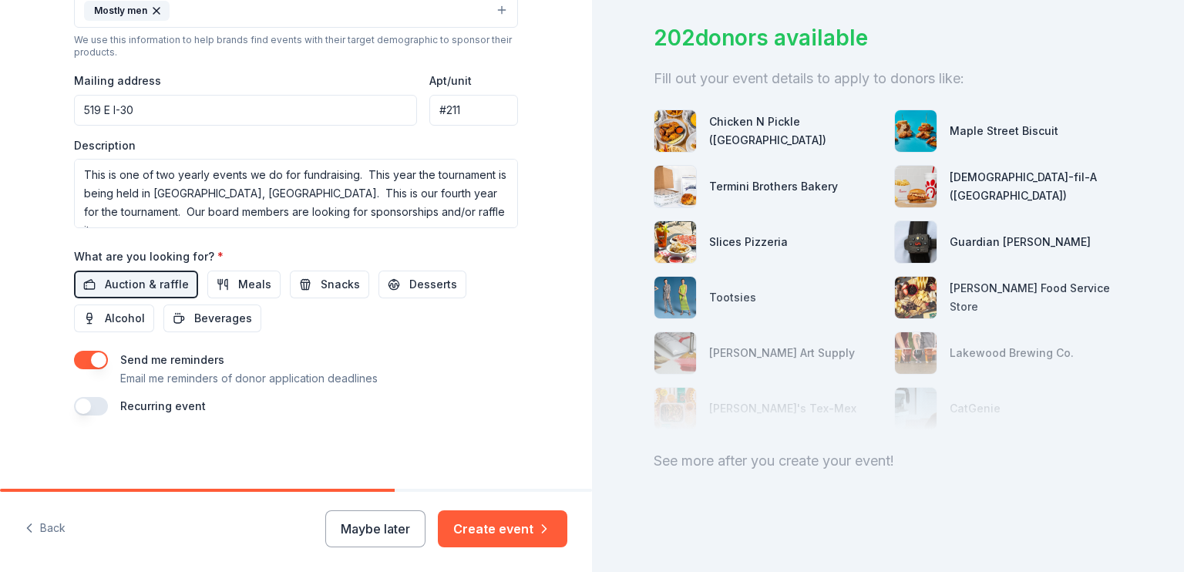
scroll to position [114, 0]
click at [812, 451] on div "See more after you create your event!" at bounding box center [888, 461] width 469 height 25
click at [81, 408] on button "button" at bounding box center [91, 406] width 34 height 19
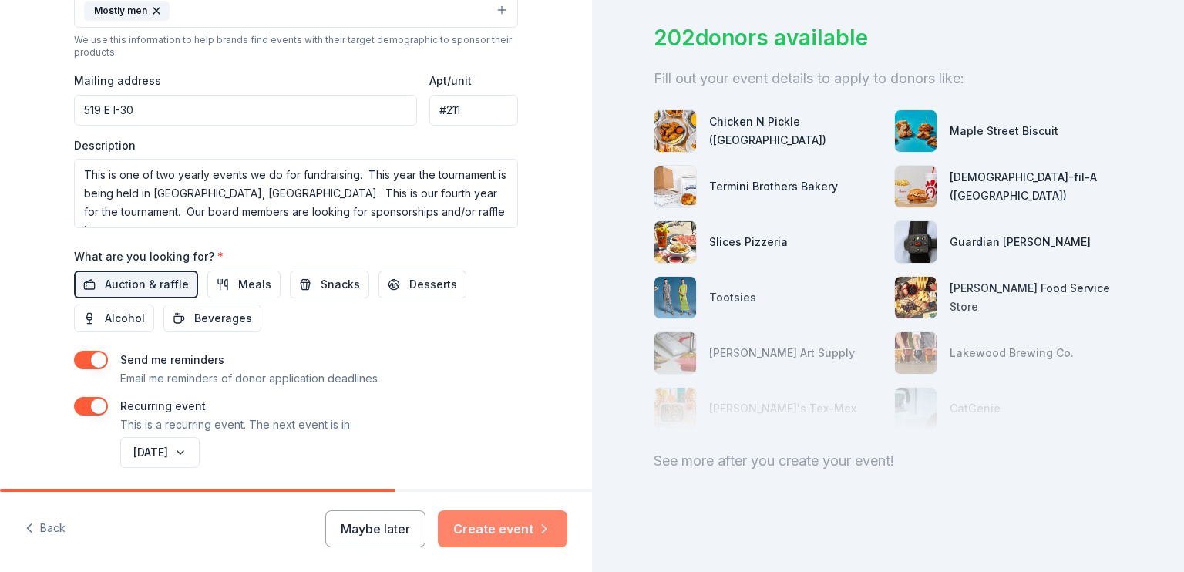
click at [490, 530] on button "Create event" at bounding box center [503, 528] width 130 height 37
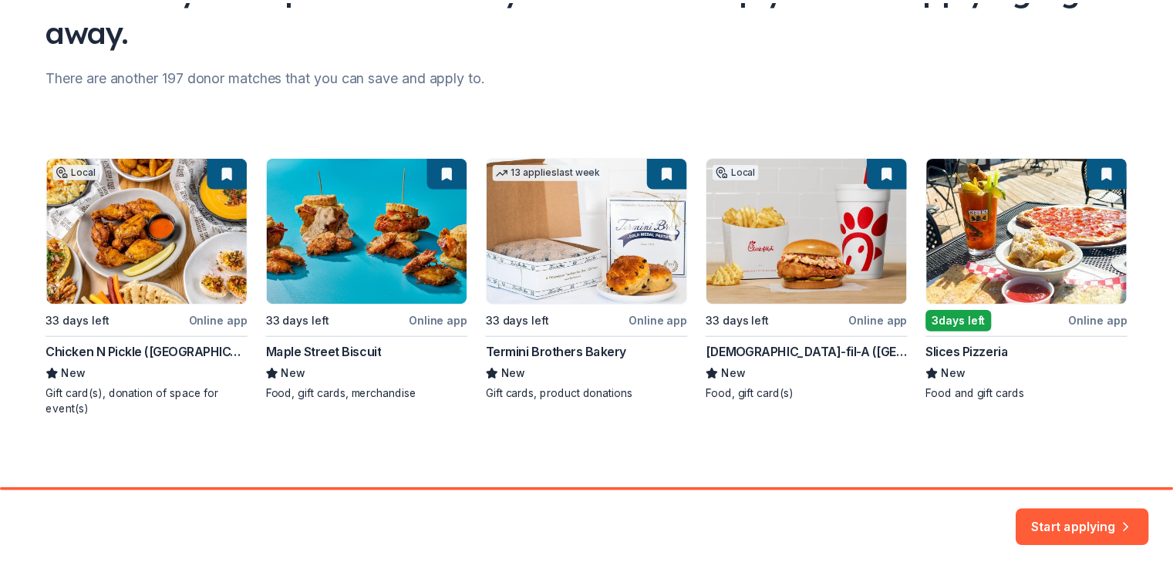
scroll to position [160, 0]
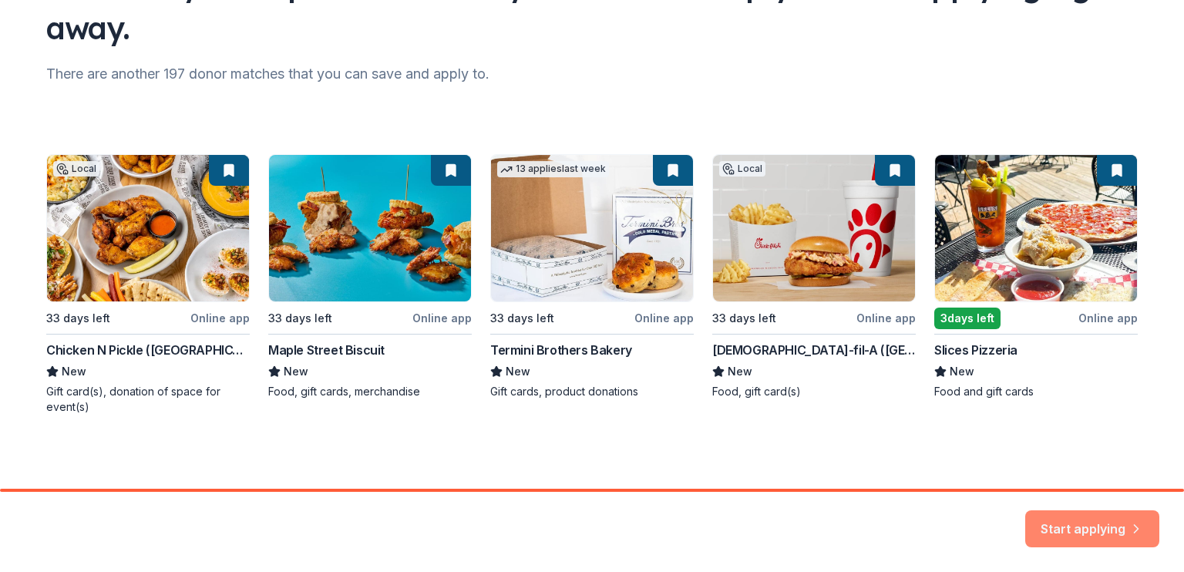
click at [1103, 524] on button "Start applying" at bounding box center [1092, 519] width 134 height 37
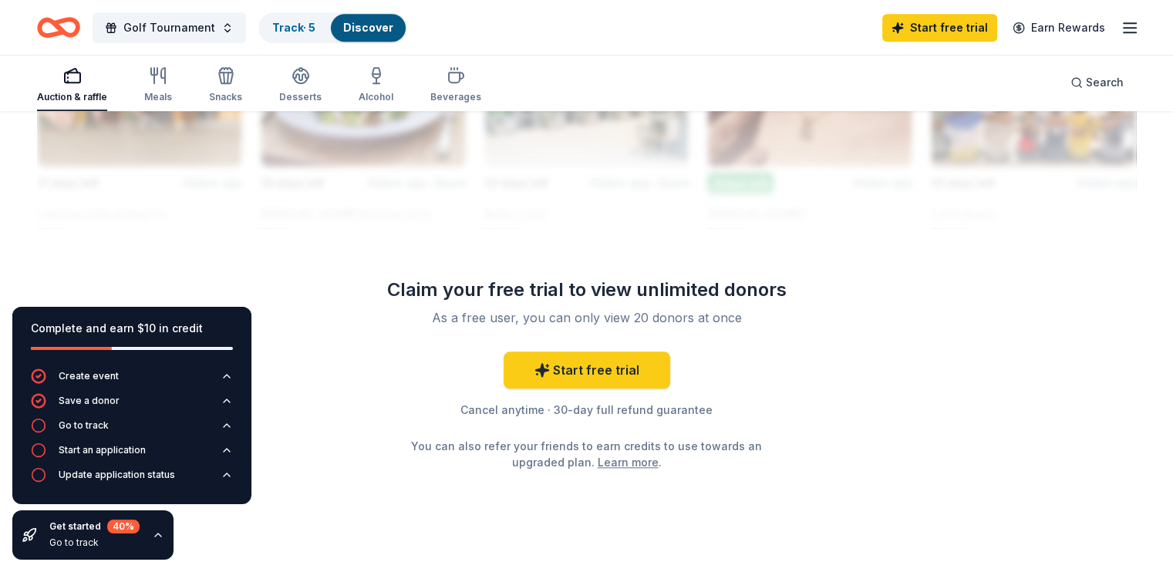
scroll to position [1504, 0]
